Goal: Task Accomplishment & Management: Use online tool/utility

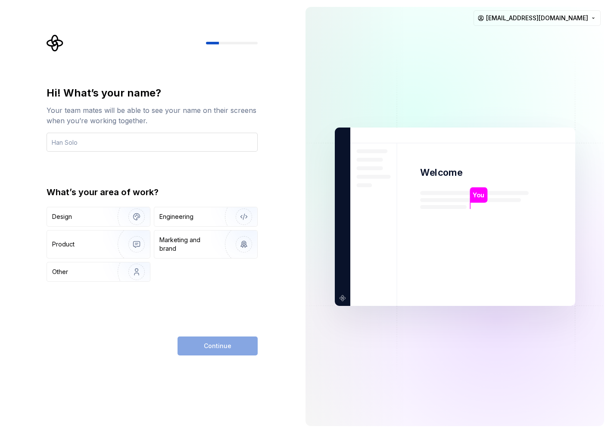
click at [101, 141] on input "text" at bounding box center [152, 142] width 211 height 19
type input "Irsan"
click at [76, 218] on div "Design" at bounding box center [79, 217] width 54 height 9
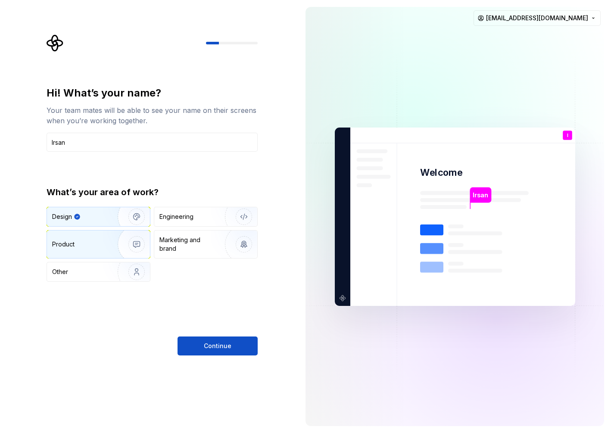
click at [77, 238] on div "Product" at bounding box center [98, 245] width 103 height 28
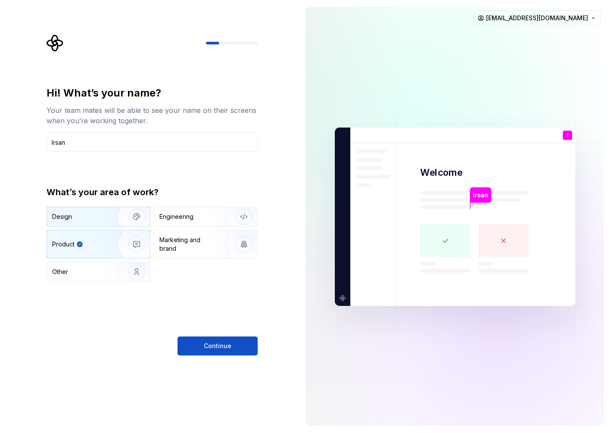
click at [92, 212] on div "Design" at bounding box center [98, 216] width 103 height 19
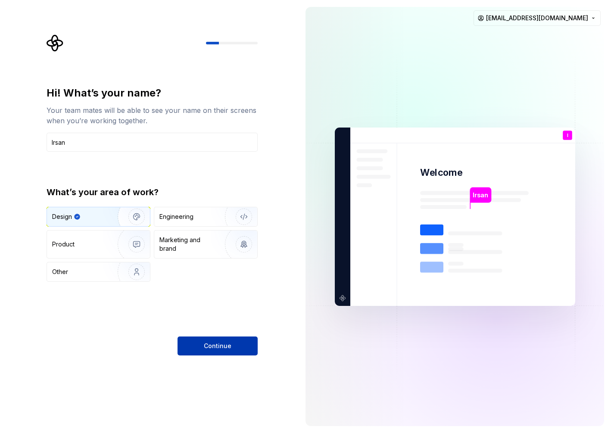
click at [204, 347] on span "Continue" at bounding box center [218, 346] width 28 height 9
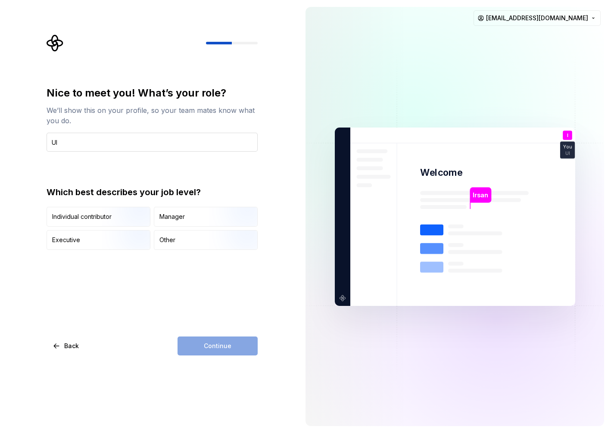
type input "UI/UX Designer"
click at [102, 215] on img "button" at bounding box center [129, 228] width 55 height 58
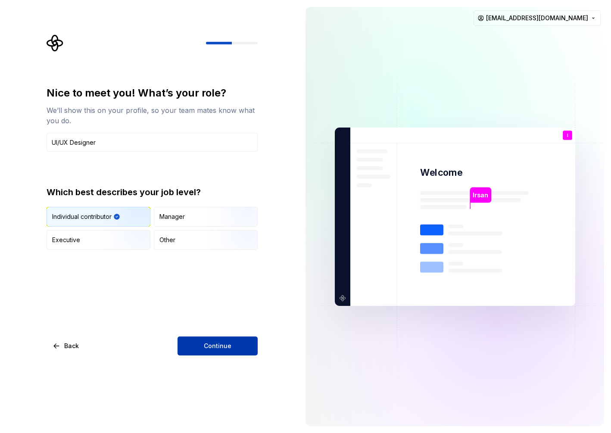
click at [191, 353] on button "Continue" at bounding box center [218, 346] width 80 height 19
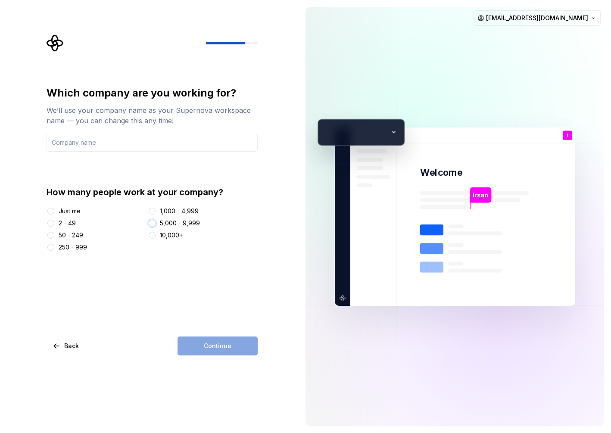
click at [152, 222] on button "5,000 - 9,999" at bounding box center [152, 223] width 7 height 7
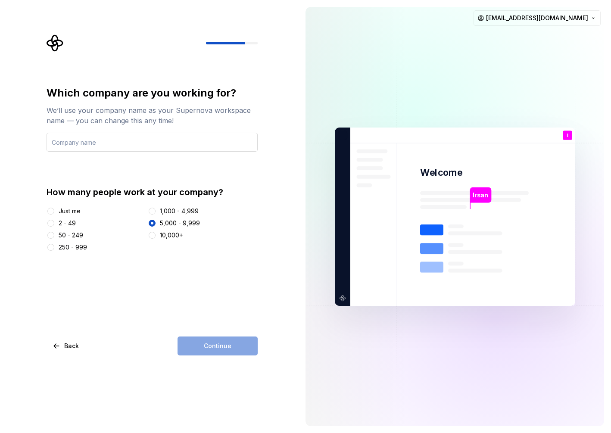
click at [152, 145] on input "text" at bounding box center [152, 142] width 211 height 19
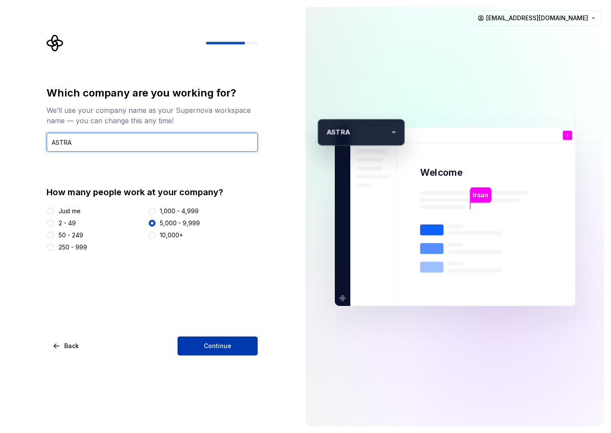
type input "ASTRA"
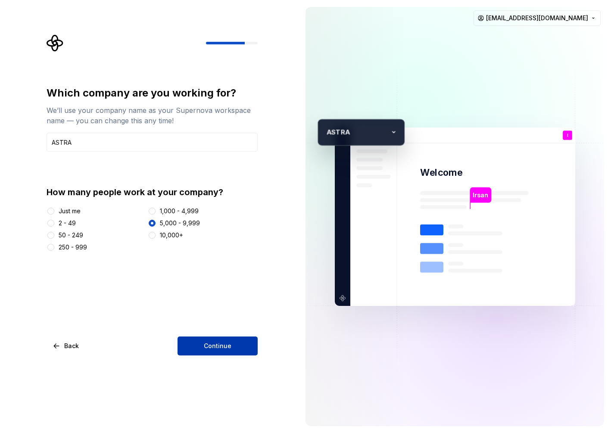
click at [206, 351] on button "Continue" at bounding box center [218, 346] width 80 height 19
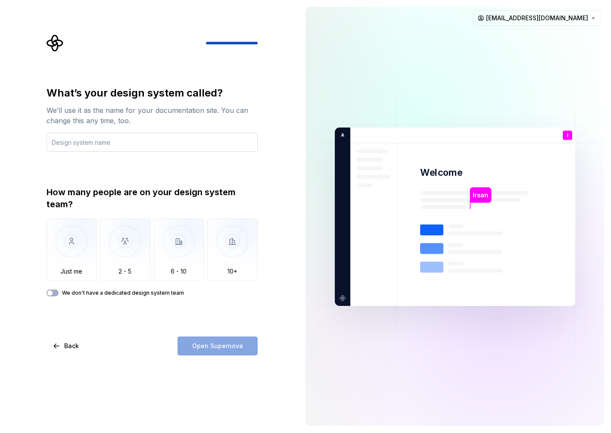
click at [92, 138] on input "text" at bounding box center [152, 142] width 211 height 19
type input "Design System V.1"
click at [117, 261] on img "button" at bounding box center [125, 248] width 50 height 58
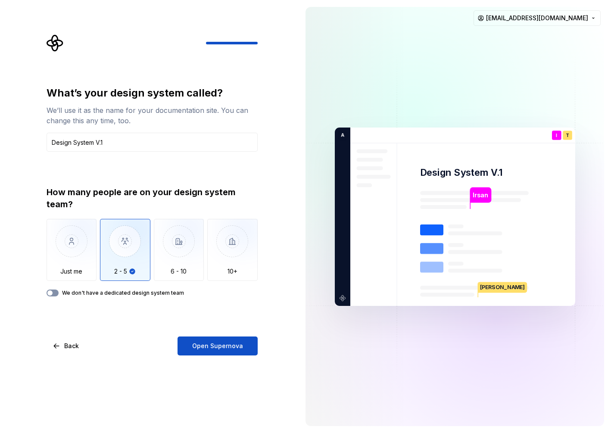
click at [54, 292] on button "We don't have a dedicated design system team" at bounding box center [53, 293] width 12 height 7
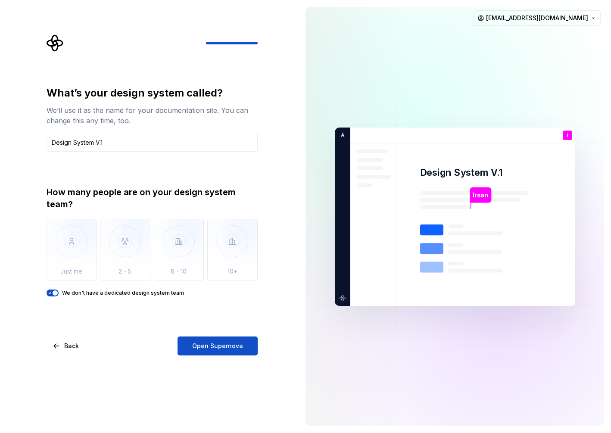
click at [54, 292] on span "button" at bounding box center [55, 293] width 5 height 5
click at [54, 292] on button "We don't have a dedicated design system team" at bounding box center [53, 293] width 12 height 7
click at [56, 290] on button "We don't have a dedicated design system team" at bounding box center [53, 293] width 12 height 7
click at [69, 258] on img "button" at bounding box center [72, 248] width 50 height 58
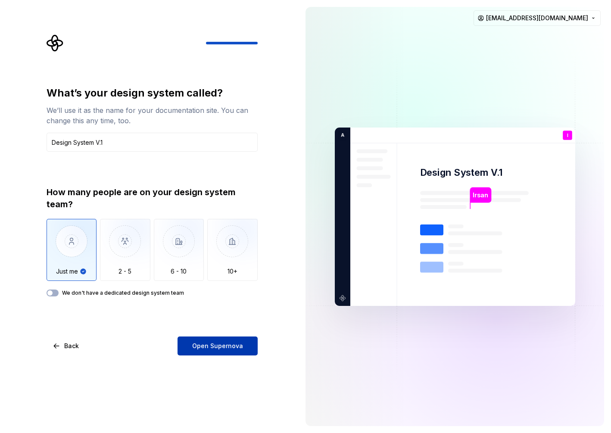
click at [206, 352] on button "Open Supernova" at bounding box center [218, 346] width 80 height 19
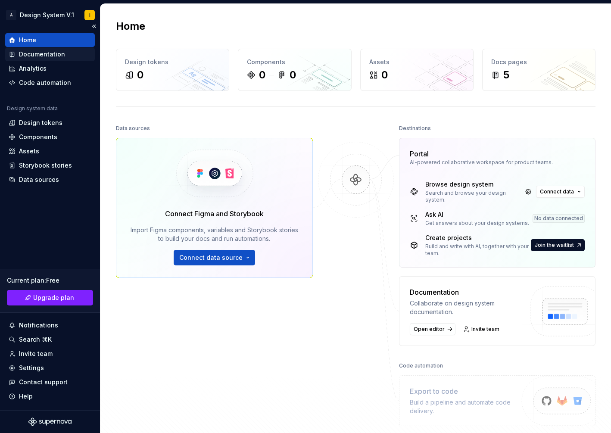
click at [35, 57] on div "Documentation" at bounding box center [42, 54] width 46 height 9
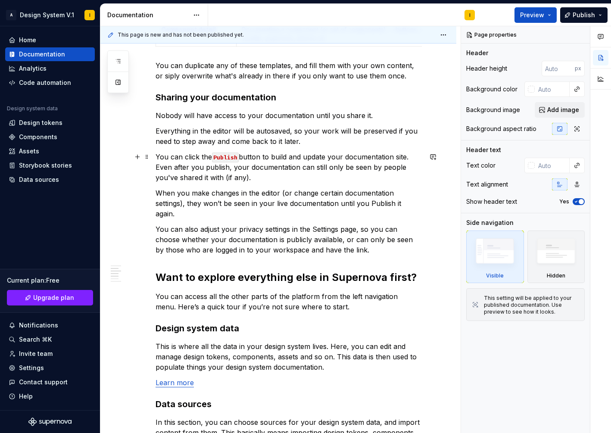
scroll to position [358, 0]
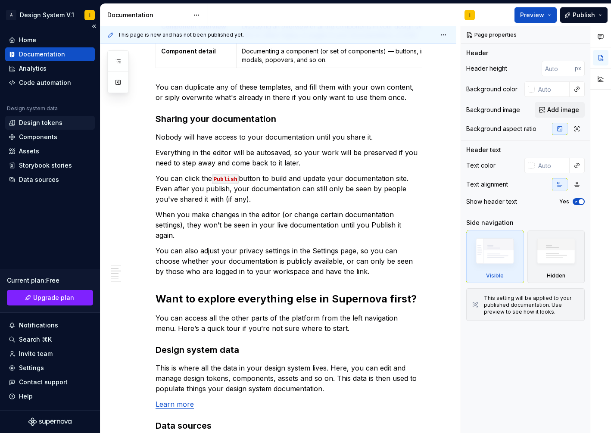
click at [36, 121] on div "Design tokens" at bounding box center [41, 123] width 44 height 9
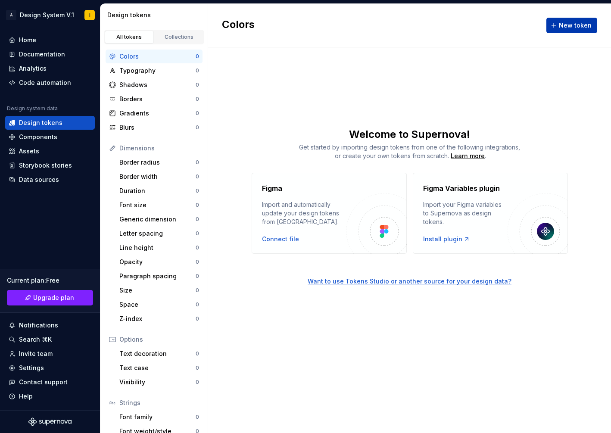
click at [566, 21] on span "New token" at bounding box center [575, 25] width 33 height 9
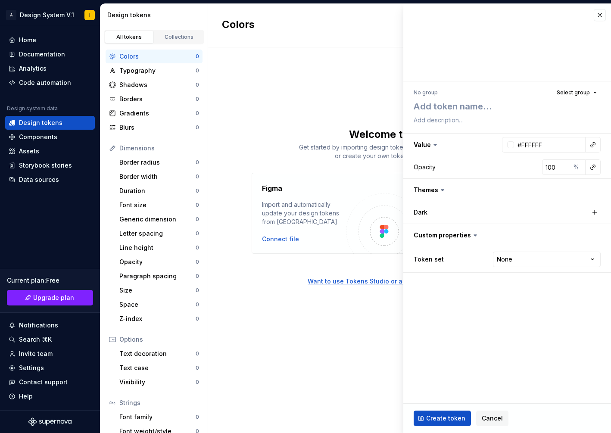
type textarea "*"
click at [522, 263] on html "A Design System V.1 I Home Documentation Analytics Code automation Design syste…" at bounding box center [305, 216] width 611 height 433
click at [516, 262] on html "A Design System V.1 I Home Documentation Analytics Code automation Design syste…" at bounding box center [305, 216] width 611 height 433
click at [600, 13] on button "button" at bounding box center [600, 15] width 12 height 12
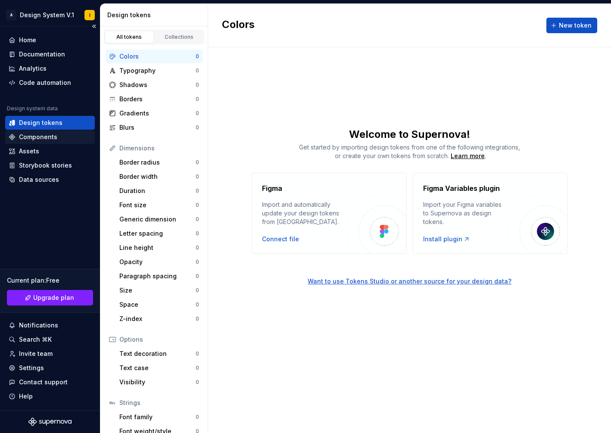
click at [26, 142] on div "Components" at bounding box center [50, 137] width 90 height 14
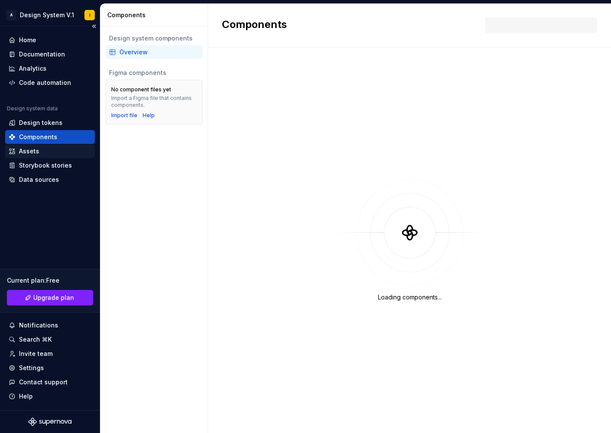
click at [35, 154] on div "Assets" at bounding box center [29, 151] width 20 height 9
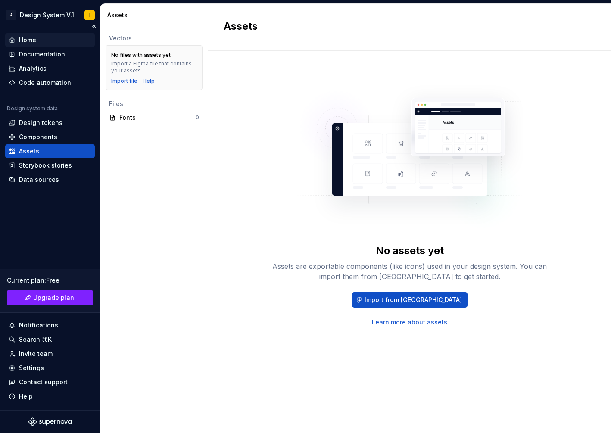
click at [23, 45] on div "Home" at bounding box center [50, 40] width 90 height 14
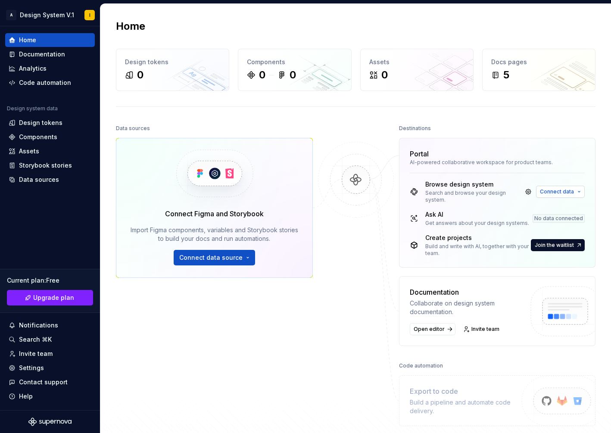
click at [557, 194] on span "Connect data" at bounding box center [557, 191] width 34 height 7
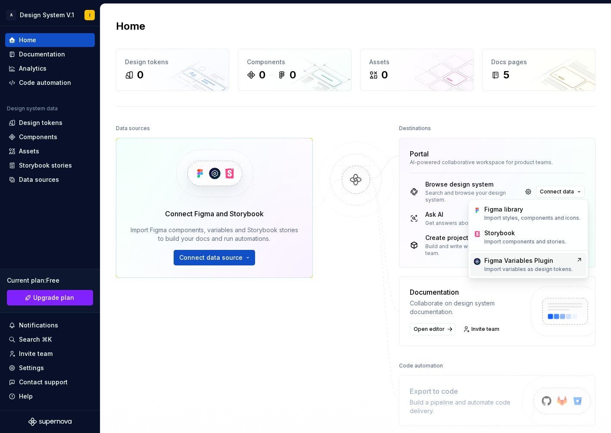
click at [504, 262] on div "Figma Variables Plugin" at bounding box center [518, 260] width 69 height 9
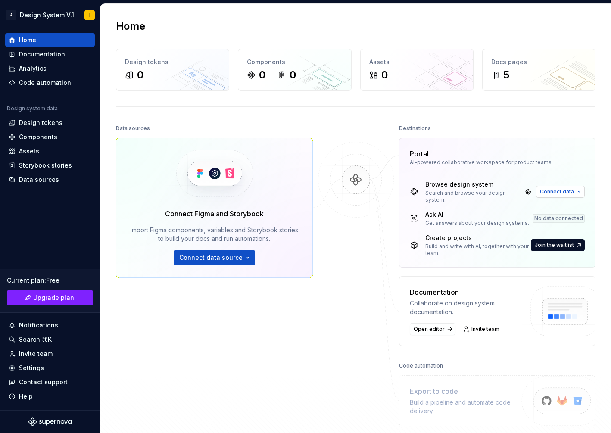
click at [573, 194] on span "Connect data" at bounding box center [557, 191] width 34 height 7
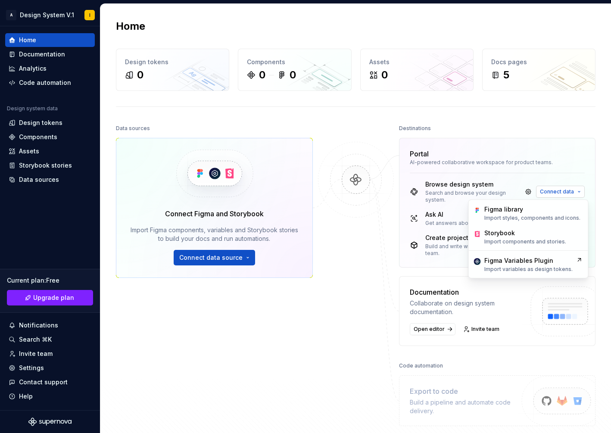
click at [573, 194] on span "Connect data" at bounding box center [557, 191] width 34 height 7
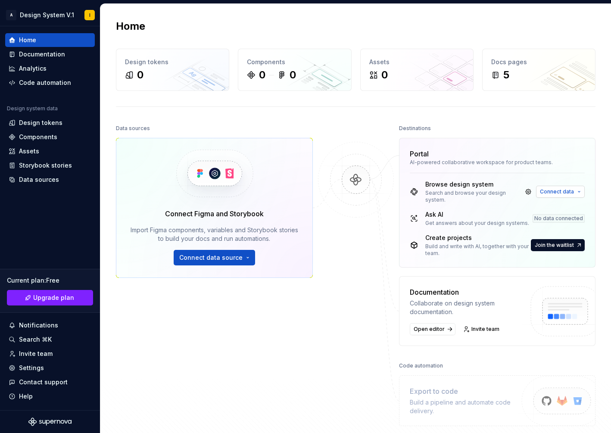
click at [552, 190] on span "Connect data" at bounding box center [557, 191] width 34 height 7
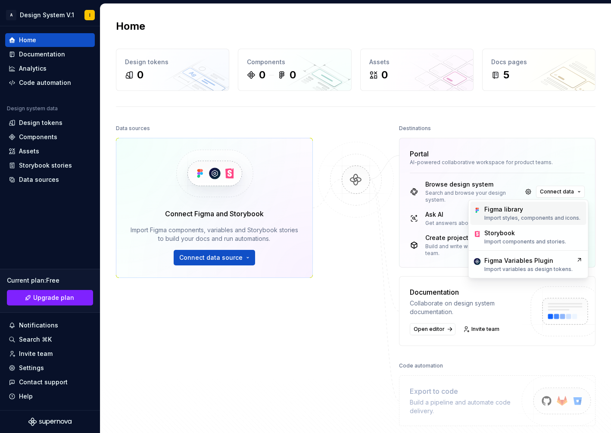
click at [509, 213] on div "Figma library" at bounding box center [503, 209] width 39 height 9
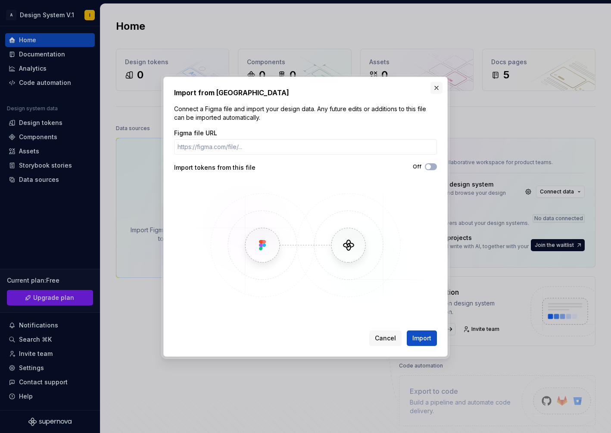
click at [437, 87] on button "button" at bounding box center [437, 88] width 12 height 12
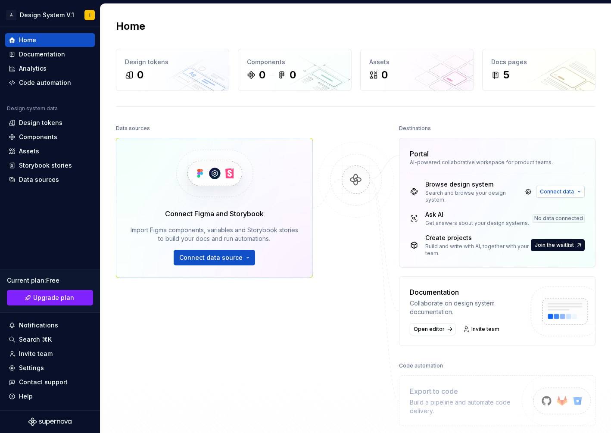
click at [559, 197] on button "Connect data" at bounding box center [560, 192] width 49 height 12
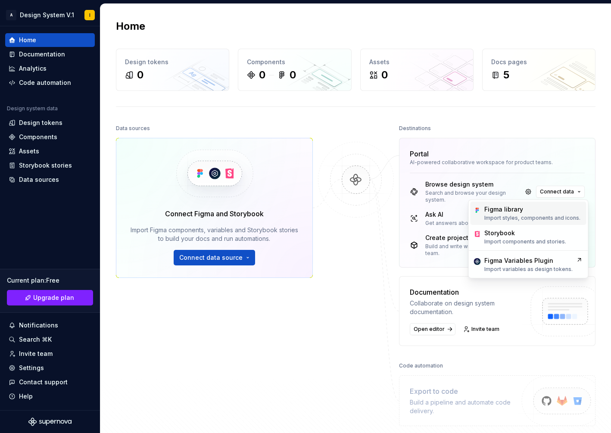
click at [515, 214] on div "Figma library Import styles, components and icons." at bounding box center [532, 213] width 96 height 16
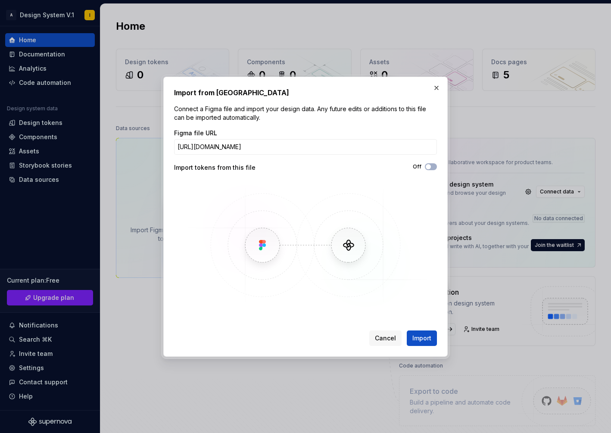
scroll to position [0, 340]
type input "https://www.figma.com/design/WRhD2UB3GtPRXripJSXEfh/%E2%9D%96-Untitled-UI-%E2%8…"
click at [430, 168] on span "button" at bounding box center [428, 166] width 5 height 5
click at [416, 336] on span "Import" at bounding box center [422, 338] width 19 height 9
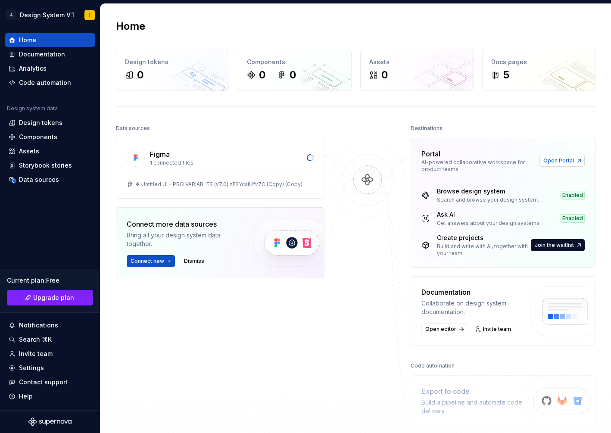
click at [562, 158] on span "Open Portal" at bounding box center [559, 160] width 31 height 7
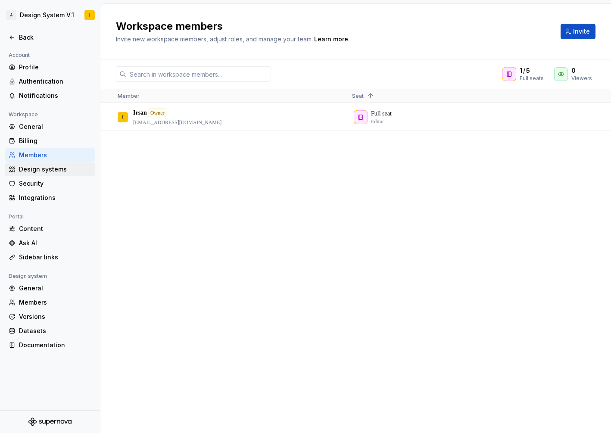
click at [37, 171] on div "Design systems" at bounding box center [55, 169] width 72 height 9
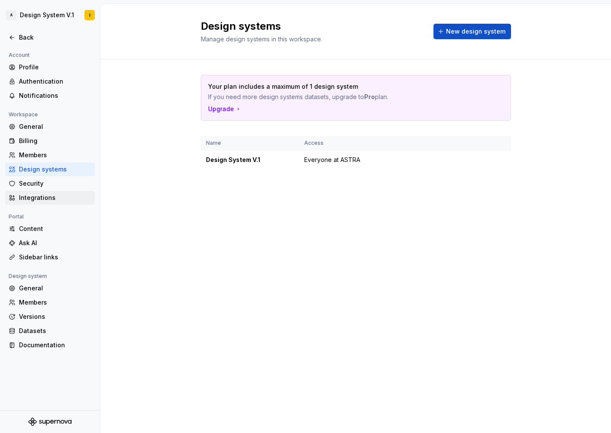
click at [23, 196] on div "Integrations" at bounding box center [55, 198] width 72 height 9
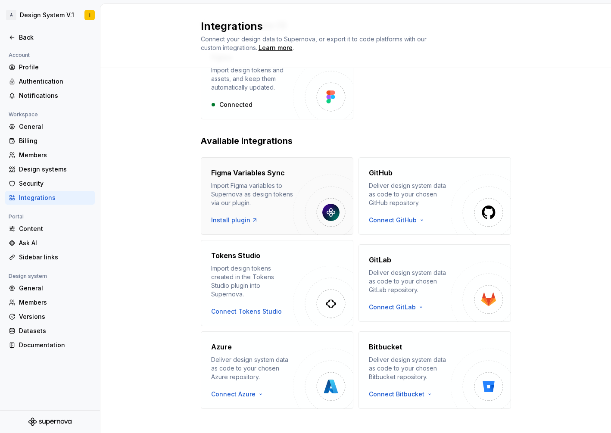
scroll to position [64, 0]
click at [31, 231] on div "Content" at bounding box center [55, 229] width 72 height 9
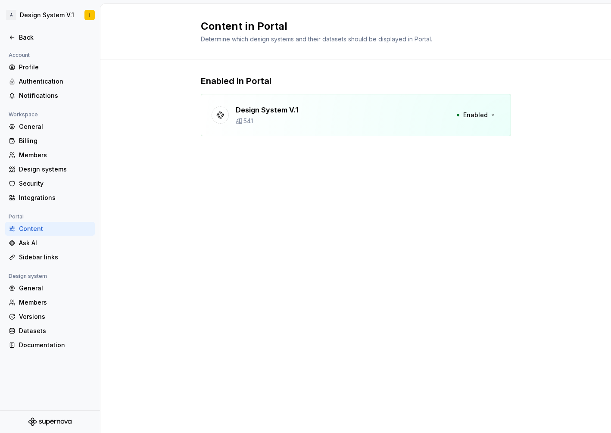
click at [264, 105] on p "Design System V.1" at bounding box center [267, 110] width 63 height 10
click at [273, 111] on p "Design System V.1" at bounding box center [267, 110] width 63 height 10
click at [484, 116] on span "Enabled" at bounding box center [475, 115] width 25 height 9
click at [38, 331] on div "Datasets" at bounding box center [55, 331] width 72 height 9
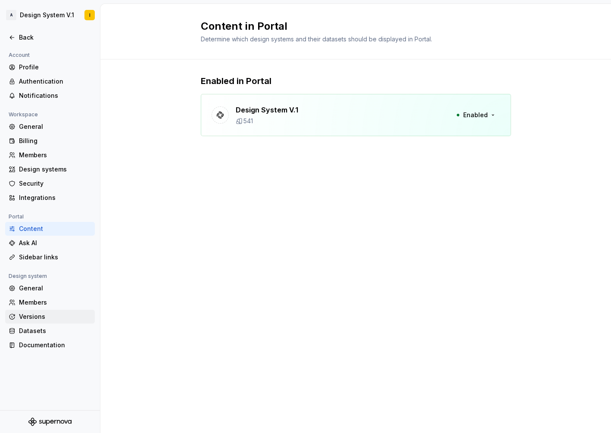
click at [39, 317] on div "Versions" at bounding box center [55, 317] width 72 height 9
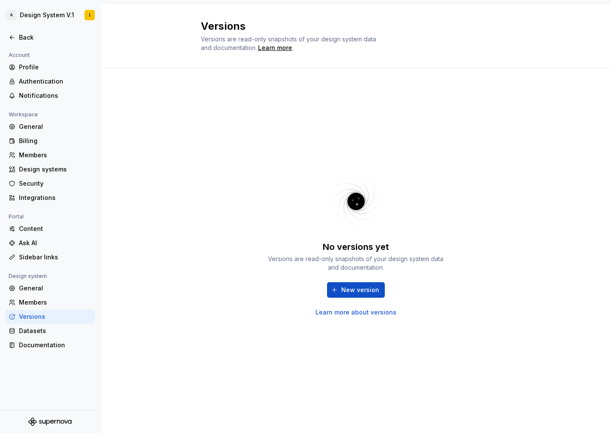
click at [39, 317] on div "Versions" at bounding box center [55, 317] width 72 height 9
click at [42, 302] on div "Members" at bounding box center [55, 302] width 72 height 9
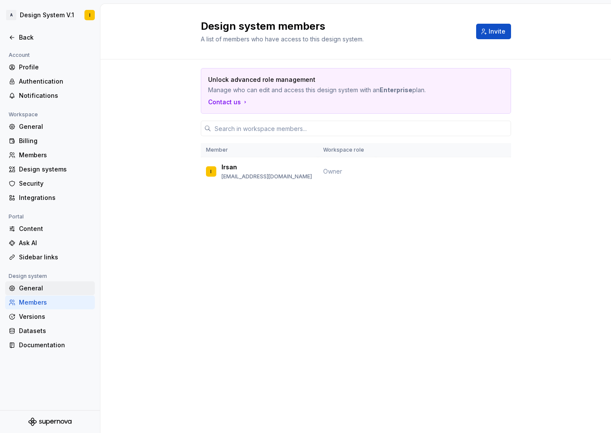
click at [43, 284] on div "General" at bounding box center [55, 288] width 72 height 9
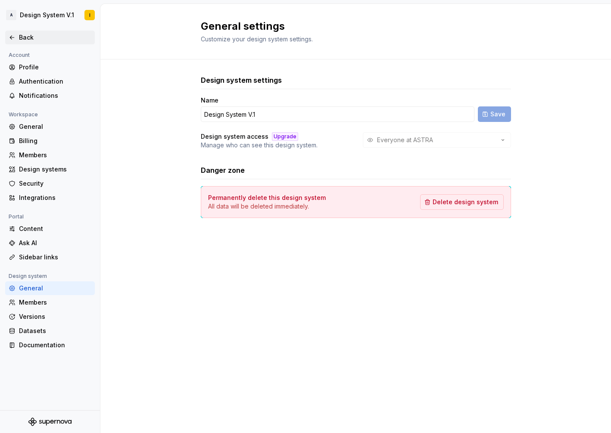
click at [12, 40] on icon at bounding box center [12, 37] width 7 height 7
